Goal: Find specific page/section: Find specific page/section

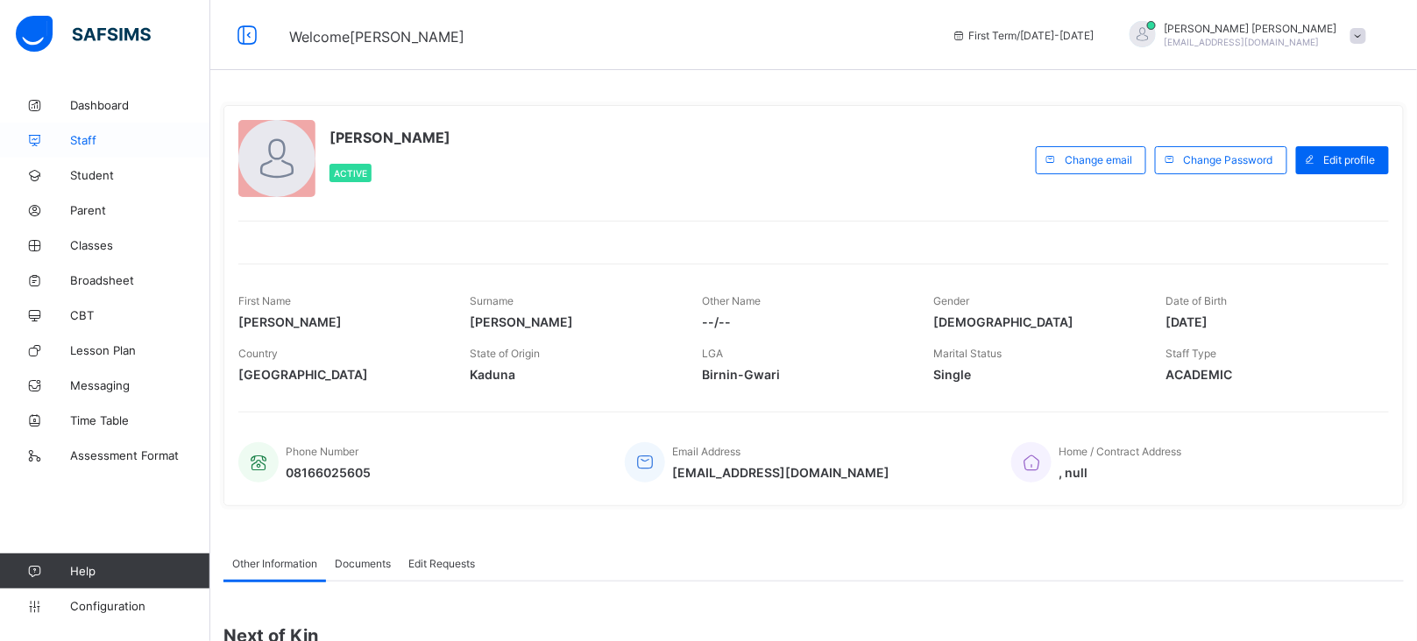
click at [87, 146] on span "Staff" at bounding box center [140, 140] width 140 height 14
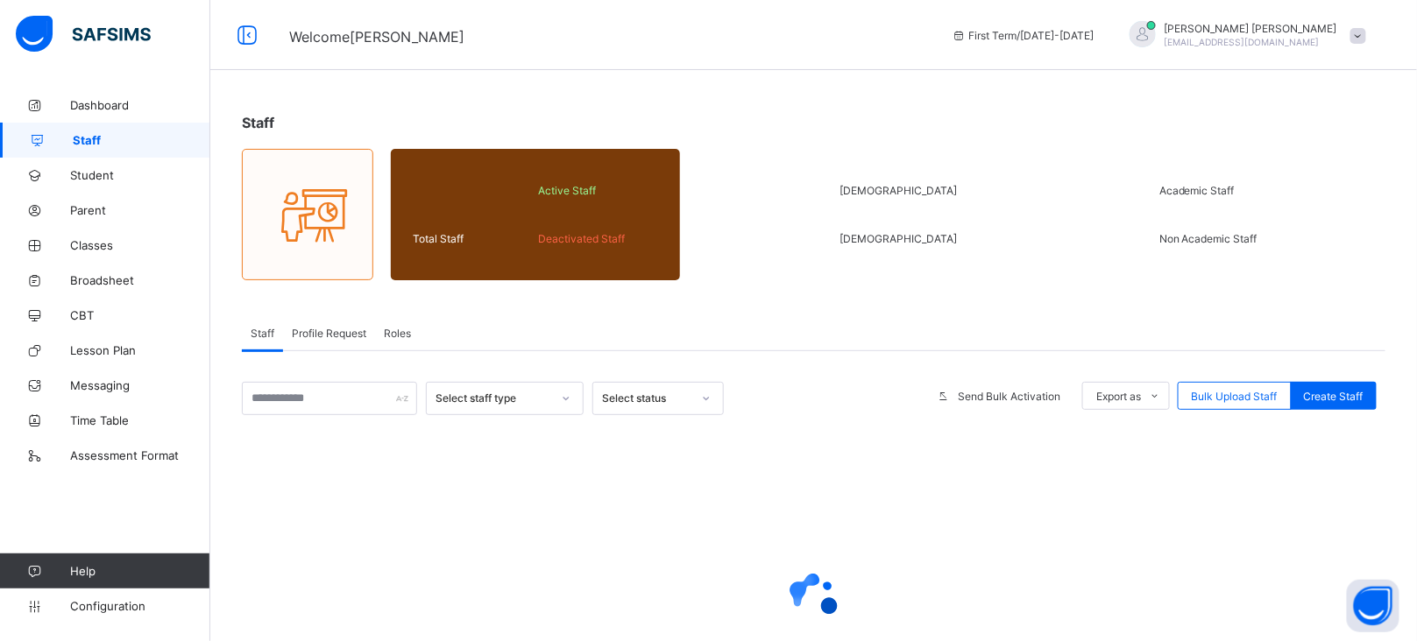
click at [781, 34] on span "Welcome [PERSON_NAME]" at bounding box center [607, 35] width 636 height 23
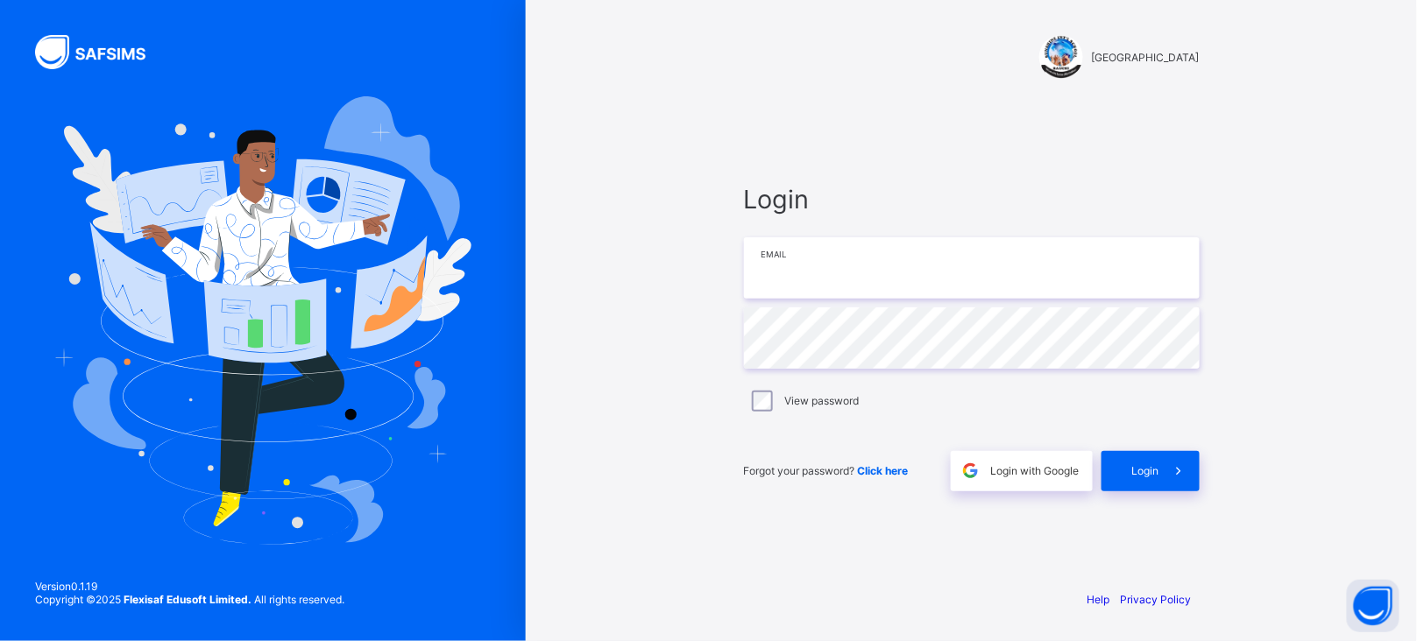
type input "**********"
